Goal: Task Accomplishment & Management: Manage account settings

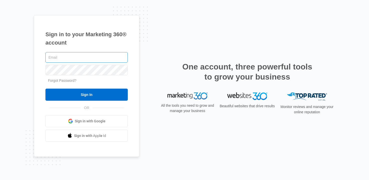
type input "[PERSON_NAME][EMAIL_ADDRESS][PERSON_NAME][DOMAIN_NAME]"
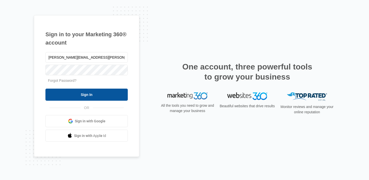
click at [85, 94] on input "Sign In" at bounding box center [86, 94] width 82 height 12
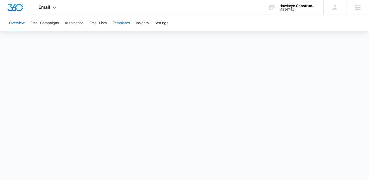
click at [121, 25] on button "Templates" at bounding box center [121, 23] width 17 height 16
click at [78, 26] on button "Automation" at bounding box center [74, 23] width 19 height 16
click at [162, 22] on button "Settings" at bounding box center [162, 23] width 14 height 16
